Goal: Task Accomplishment & Management: Manage account settings

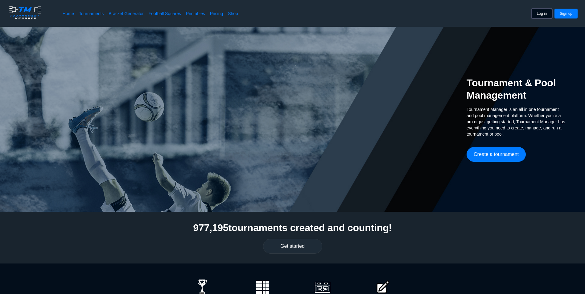
click at [546, 11] on button "Log in" at bounding box center [541, 14] width 21 height 10
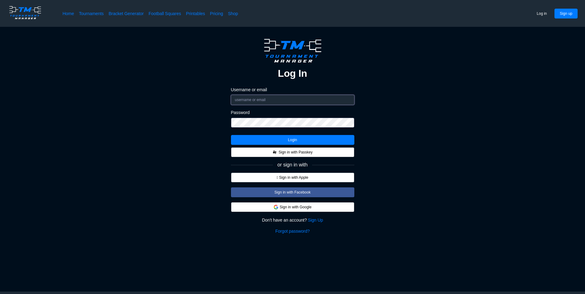
click at [323, 100] on input "Username or email" at bounding box center [292, 100] width 123 height 10
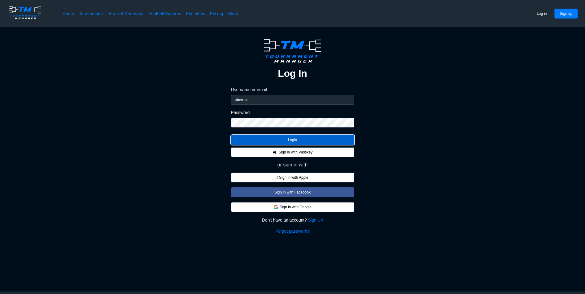
click at [286, 142] on button "Login" at bounding box center [292, 140] width 123 height 10
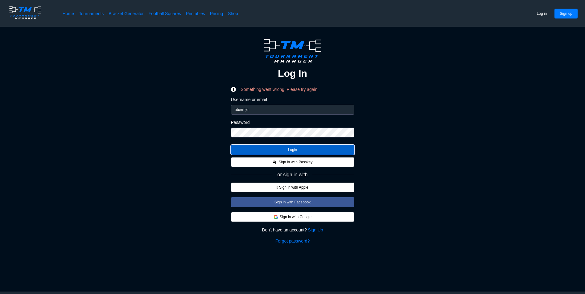
click at [286, 149] on button "Login" at bounding box center [292, 150] width 123 height 10
click at [262, 108] on input "aberrojo" at bounding box center [292, 110] width 123 height 10
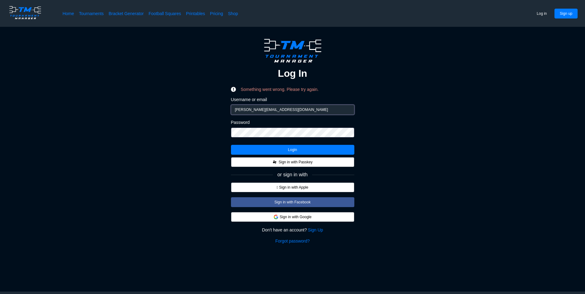
type input "[PERSON_NAME][EMAIL_ADDRESS][DOMAIN_NAME]"
click at [275, 145] on button "Login" at bounding box center [292, 150] width 123 height 10
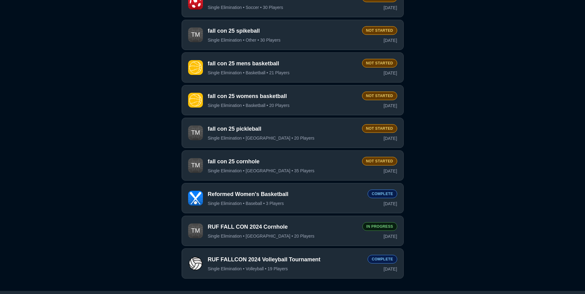
scroll to position [217, 0]
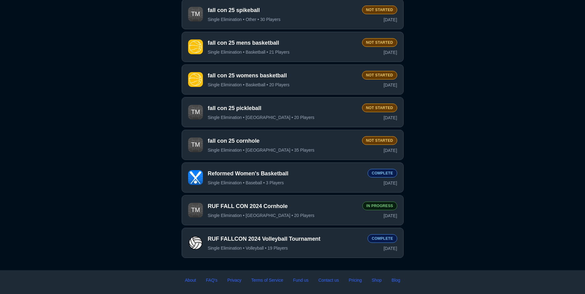
drag, startPoint x: 322, startPoint y: 183, endPoint x: 301, endPoint y: 184, distance: 21.0
click at [301, 184] on div "Reformed Women's Basketball Single Elimination • Baseball • 3 Players" at bounding box center [285, 178] width 155 height 16
